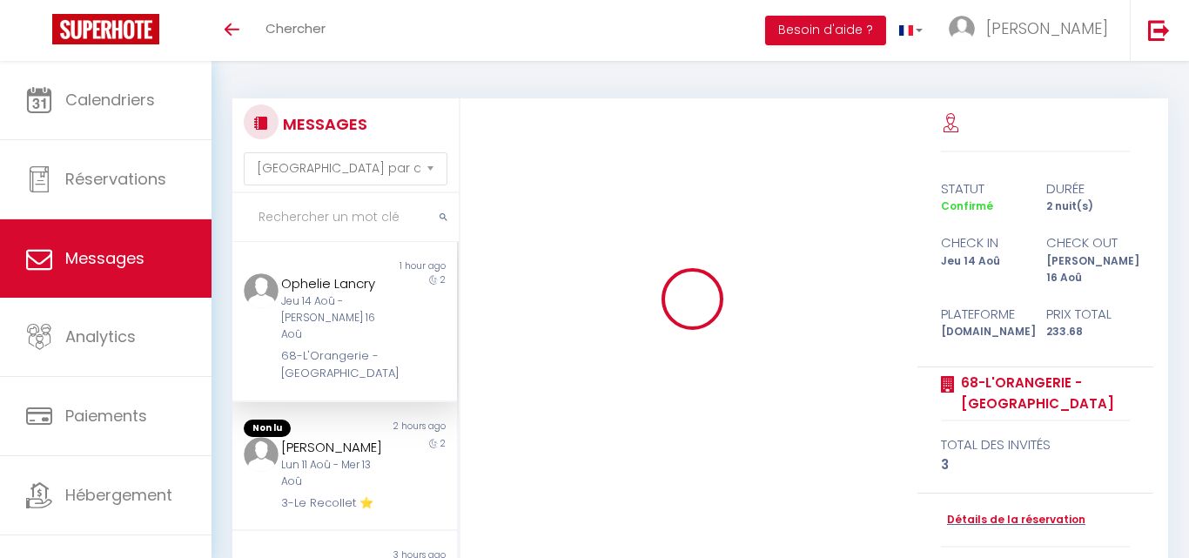
select select "message"
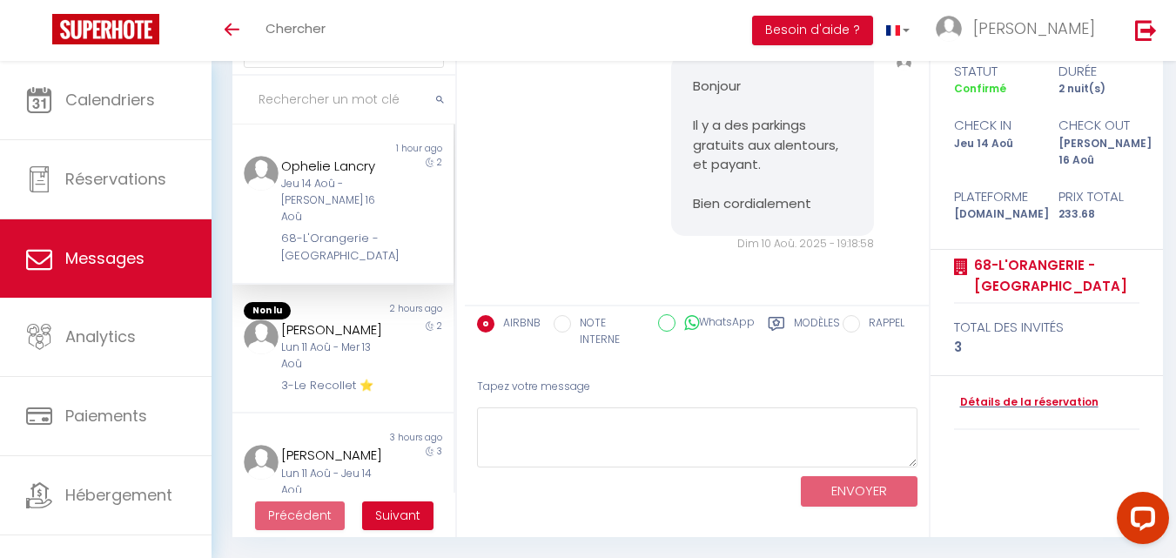
scroll to position [3954, 0]
click at [354, 340] on div "Lun 11 Aoû - Mer 13 Aoû" at bounding box center [334, 356] width 106 height 33
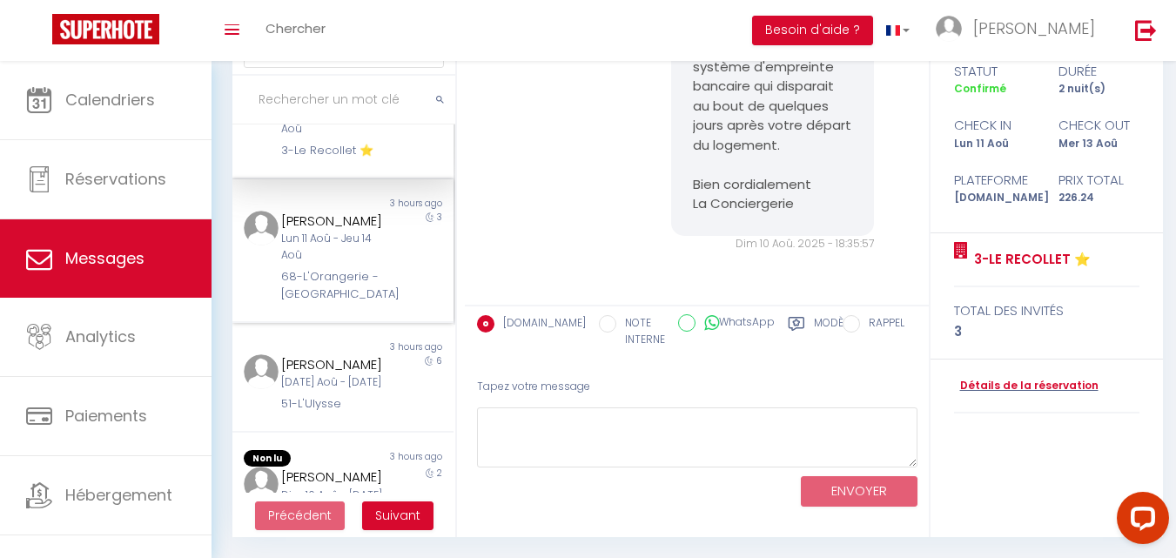
scroll to position [261, 0]
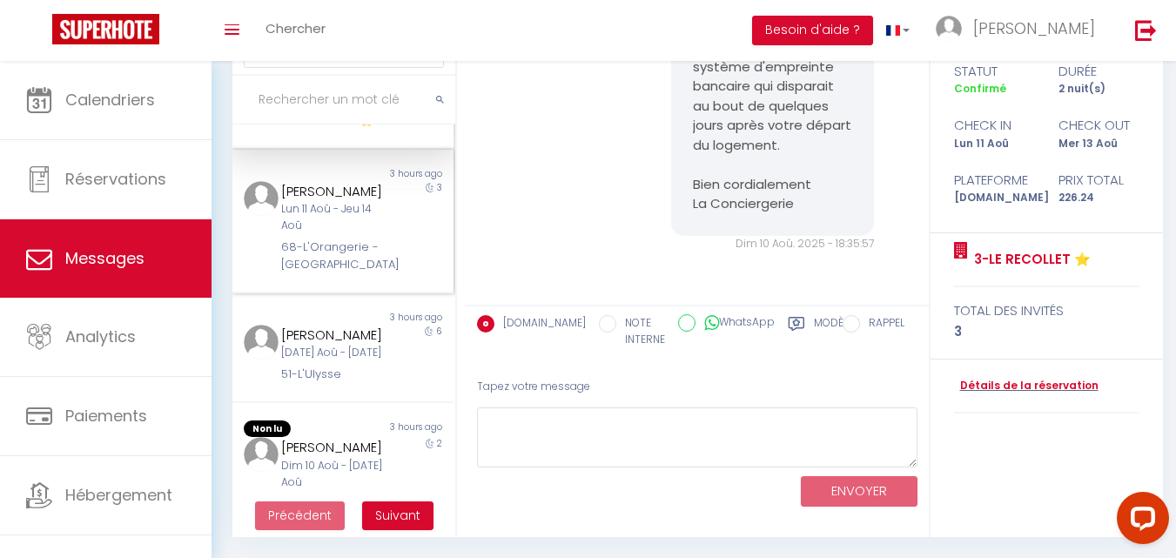
click at [342, 239] on div "68-L'Orangerie - [GEOGRAPHIC_DATA]" at bounding box center [334, 257] width 106 height 36
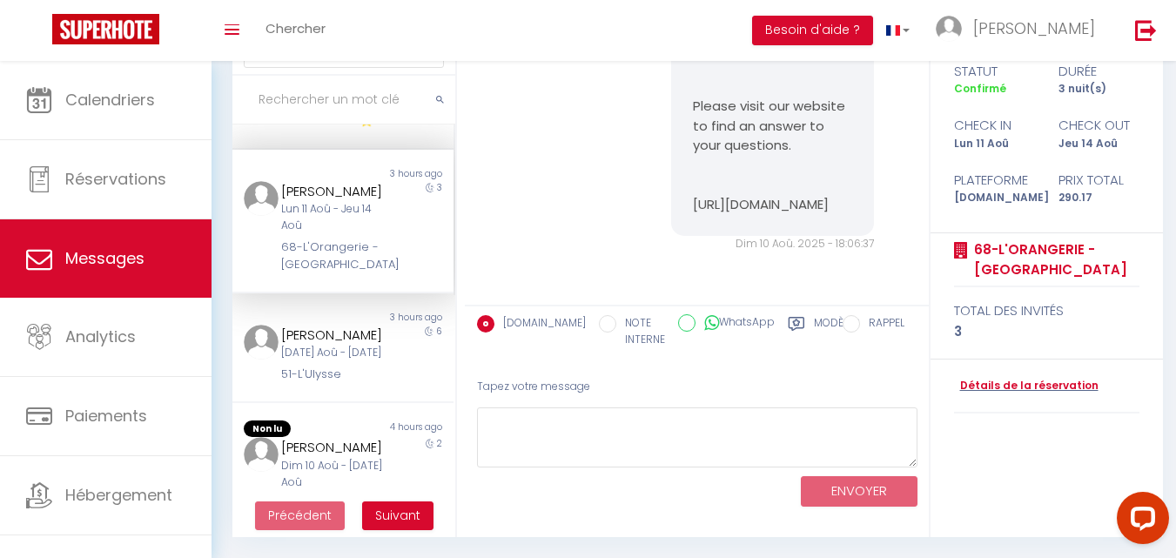
scroll to position [10299, 0]
click at [367, 345] on div "[DATE] Aoû - [DATE]" at bounding box center [334, 353] width 106 height 17
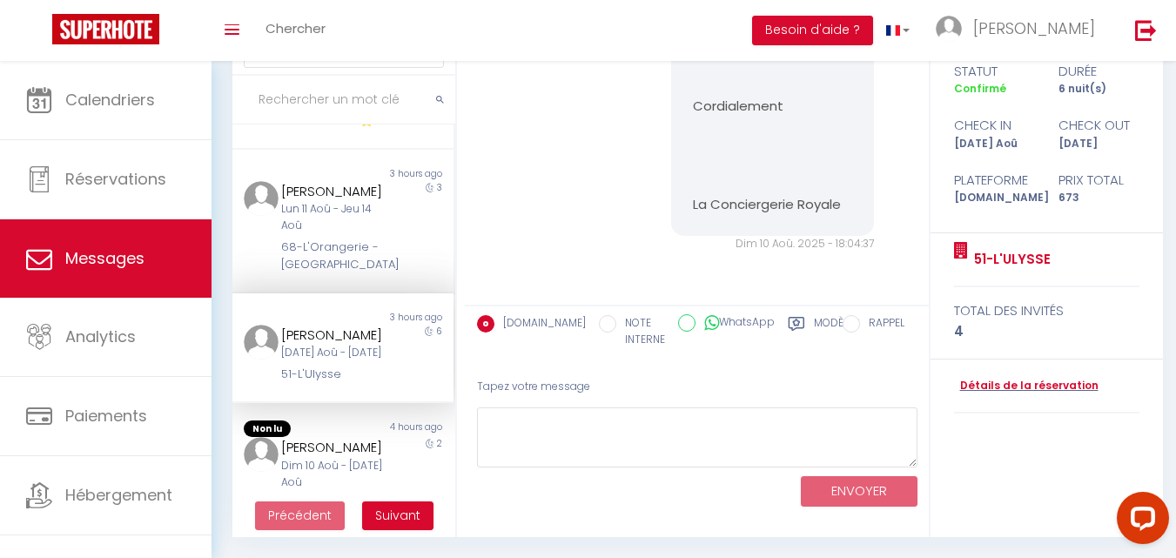
scroll to position [2343, 0]
click at [363, 433] on div "4 hours ago" at bounding box center [398, 429] width 111 height 17
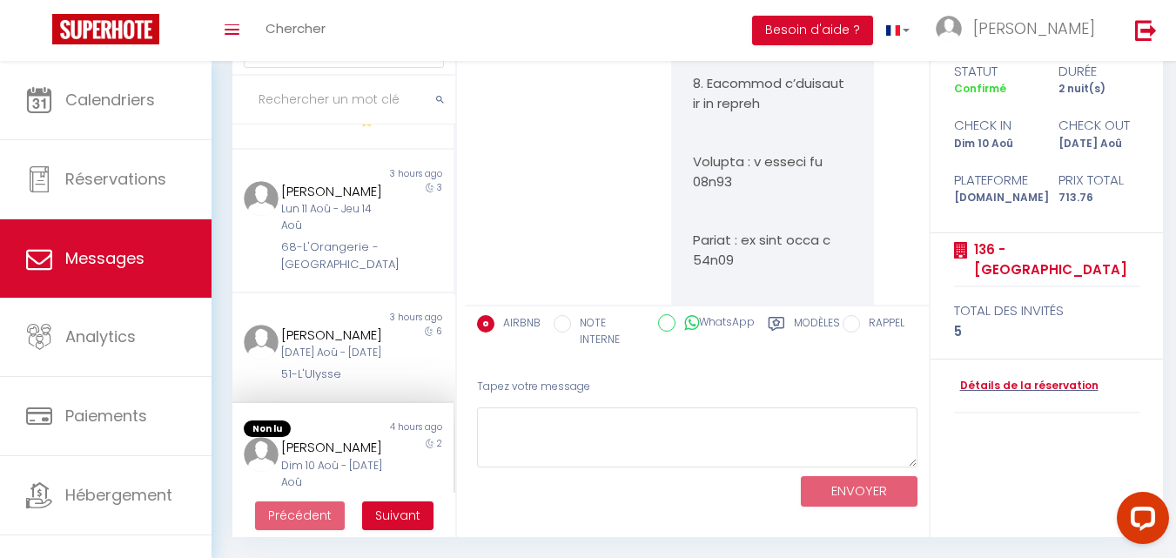
scroll to position [9113, 0]
